Goal: Task Accomplishment & Management: Use online tool/utility

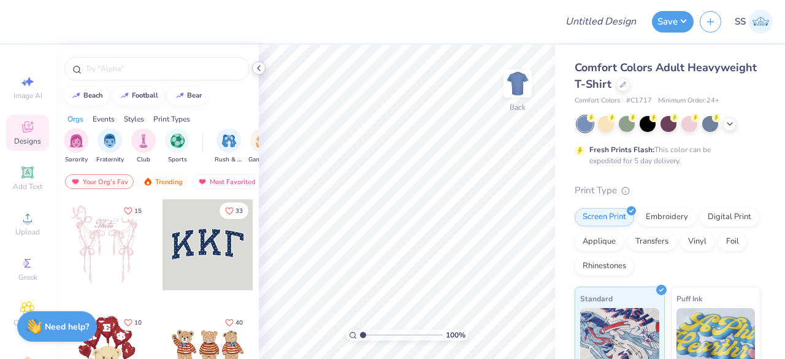
click at [261, 68] on icon at bounding box center [259, 68] width 10 height 10
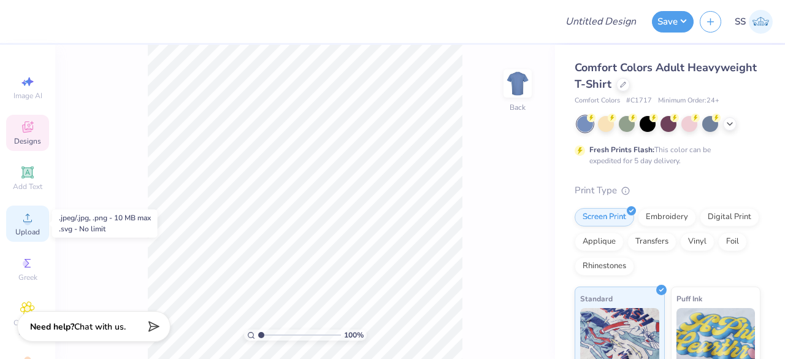
click at [25, 224] on circle at bounding box center [27, 221] width 7 height 7
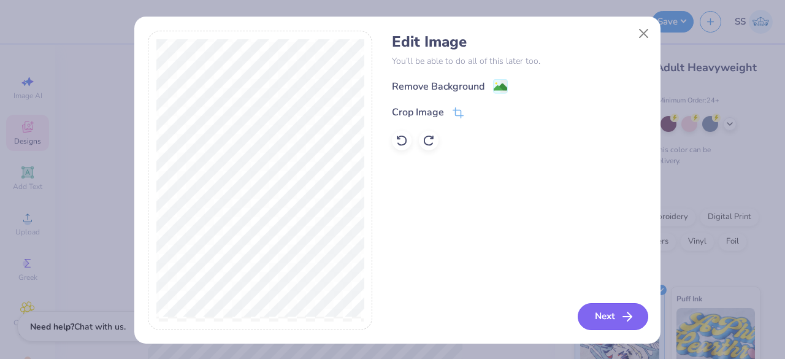
click at [599, 319] on button "Next" at bounding box center [612, 316] width 70 height 27
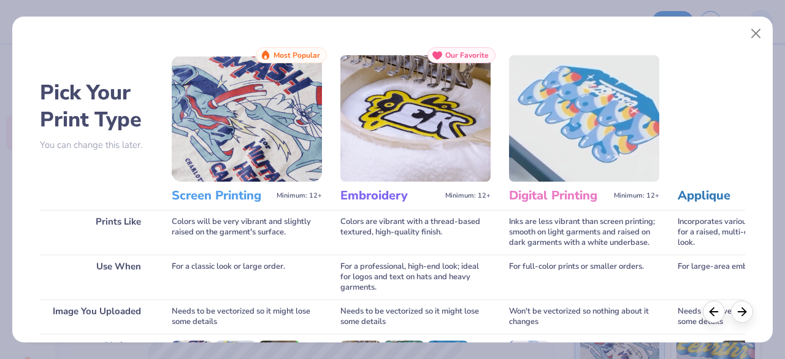
scroll to position [191, 0]
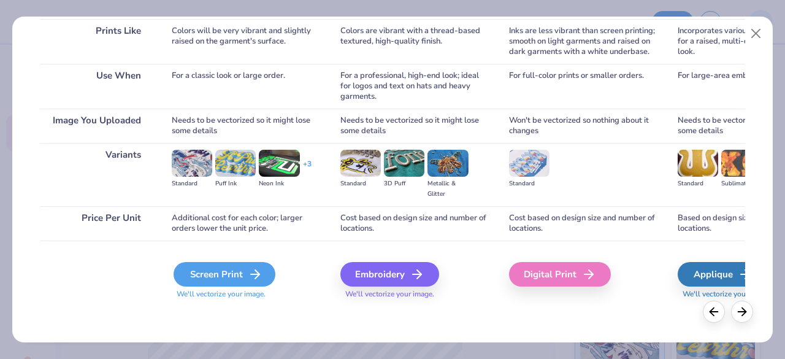
click at [237, 269] on div "Screen Print" at bounding box center [224, 274] width 102 height 25
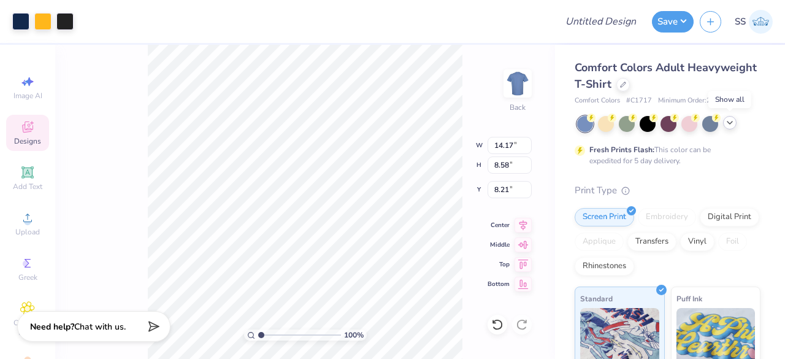
click at [726, 126] on icon at bounding box center [729, 123] width 10 height 10
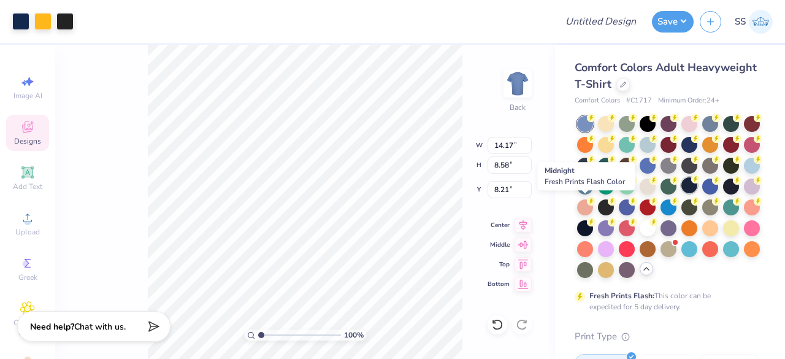
click at [681, 193] on div at bounding box center [689, 185] width 16 height 16
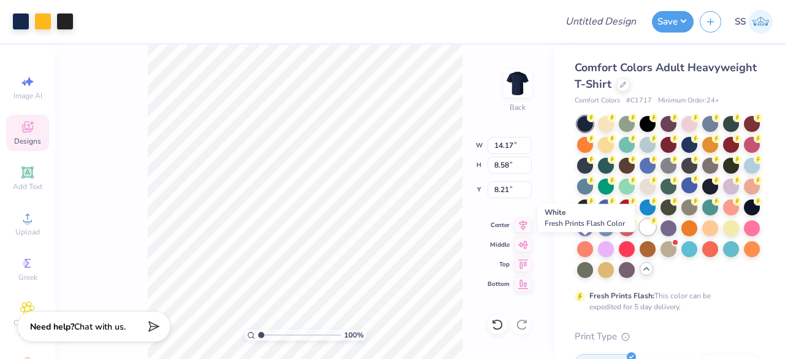
click at [639, 235] on div at bounding box center [647, 227] width 16 height 16
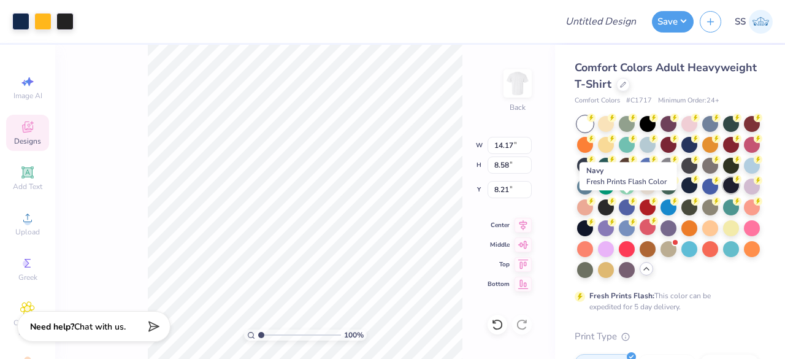
click at [723, 193] on div at bounding box center [731, 185] width 16 height 16
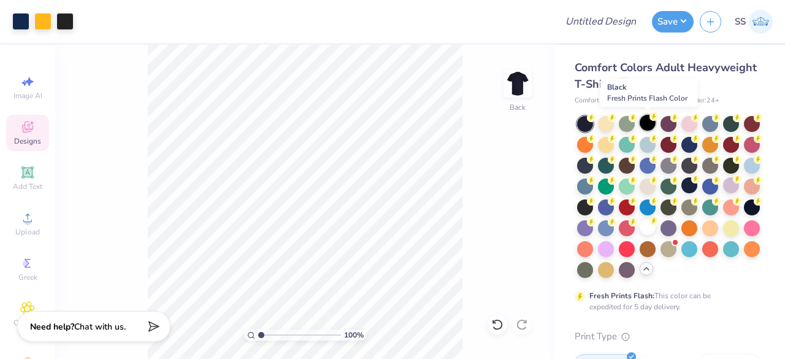
click at [650, 122] on div at bounding box center [647, 123] width 16 height 16
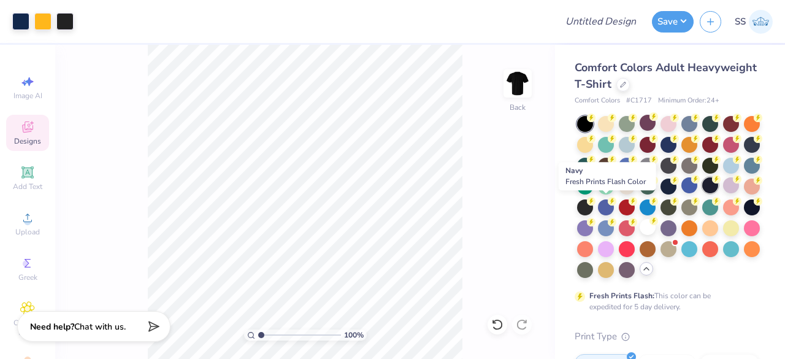
click at [702, 193] on div at bounding box center [710, 185] width 16 height 16
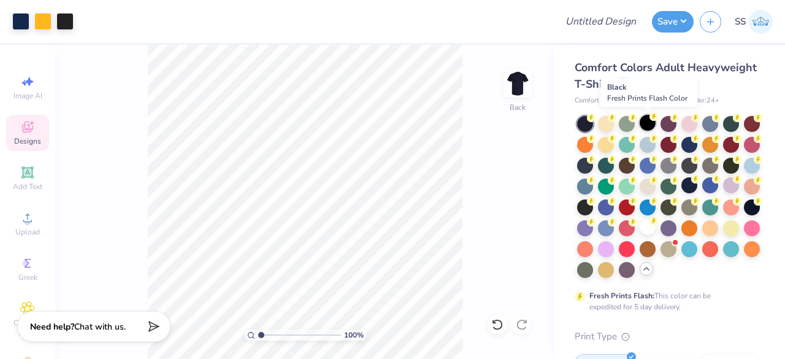
click at [650, 123] on div at bounding box center [647, 123] width 16 height 16
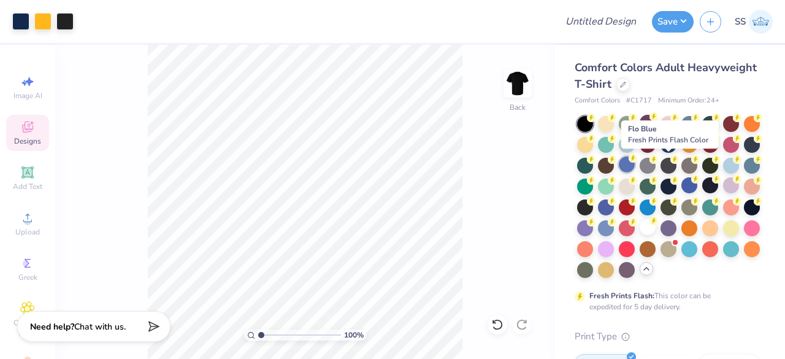
click at [634, 166] on div at bounding box center [626, 164] width 16 height 16
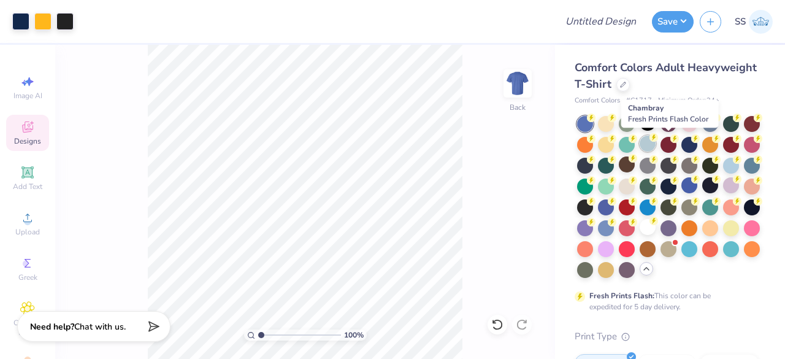
click at [655, 142] on div at bounding box center [647, 143] width 16 height 16
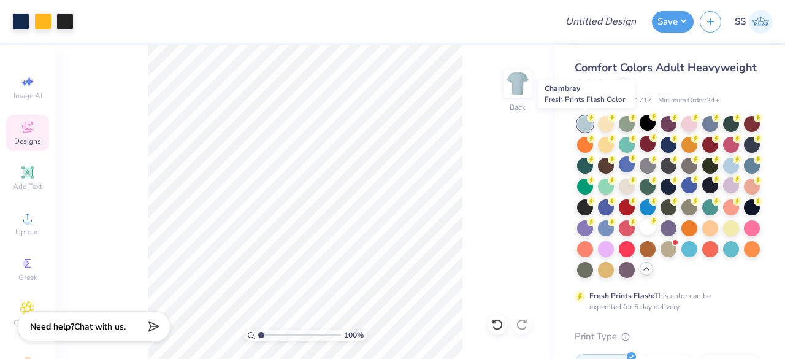
click at [582, 123] on div at bounding box center [585, 124] width 16 height 16
click at [475, 237] on div "100 % Back" at bounding box center [305, 202] width 500 height 314
